Goal: Navigation & Orientation: Find specific page/section

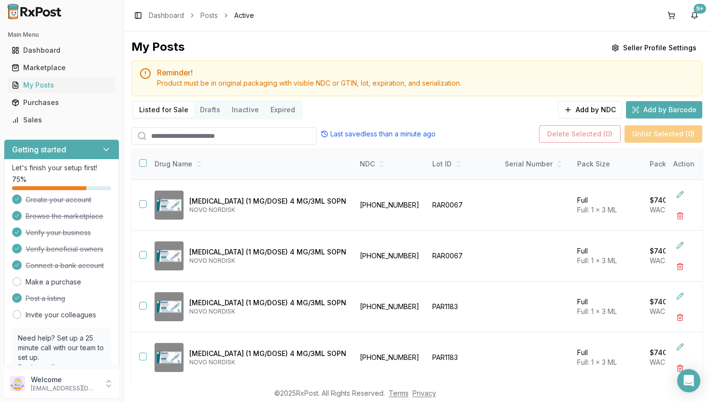
scroll to position [0, 58]
